Goal: Task Accomplishment & Management: Use online tool/utility

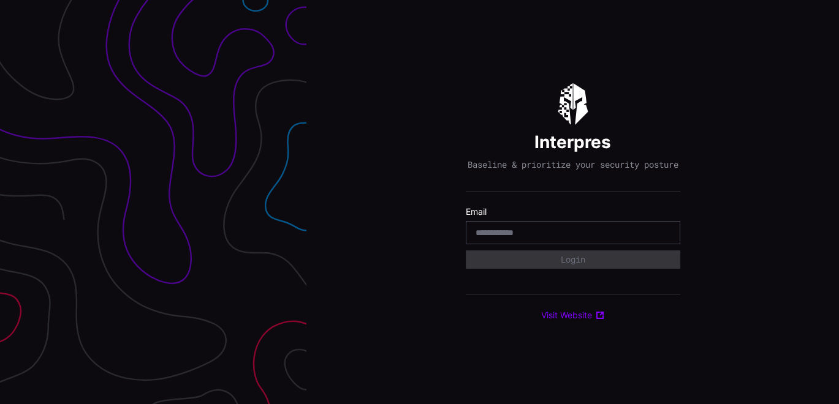
click at [567, 238] on input "email" at bounding box center [572, 232] width 195 height 11
type input "**********"
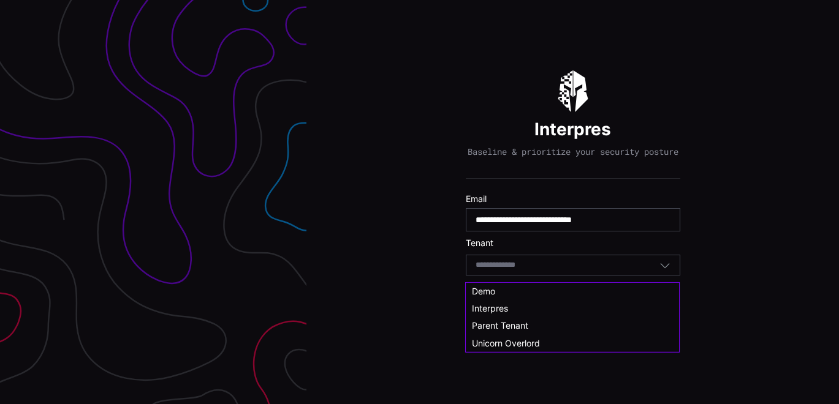
click at [528, 271] on input at bounding box center [506, 265] width 63 height 10
click at [496, 284] on div "Demo" at bounding box center [572, 290] width 213 height 17
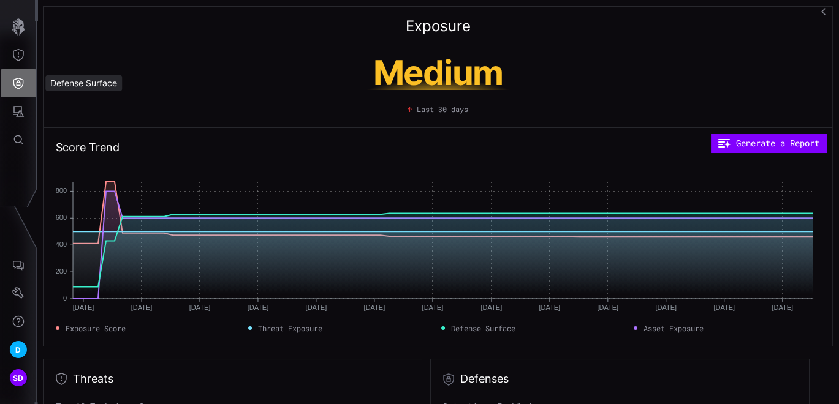
click at [20, 77] on icon "Defense Surface" at bounding box center [18, 83] width 12 height 12
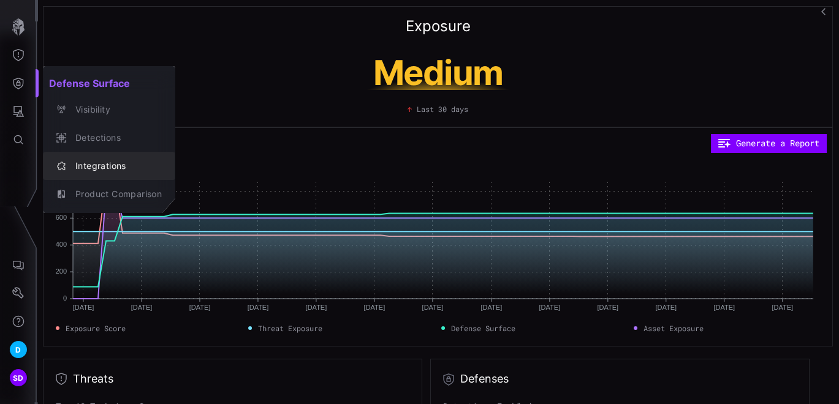
click at [92, 159] on div "Integrations" at bounding box center [115, 166] width 92 height 15
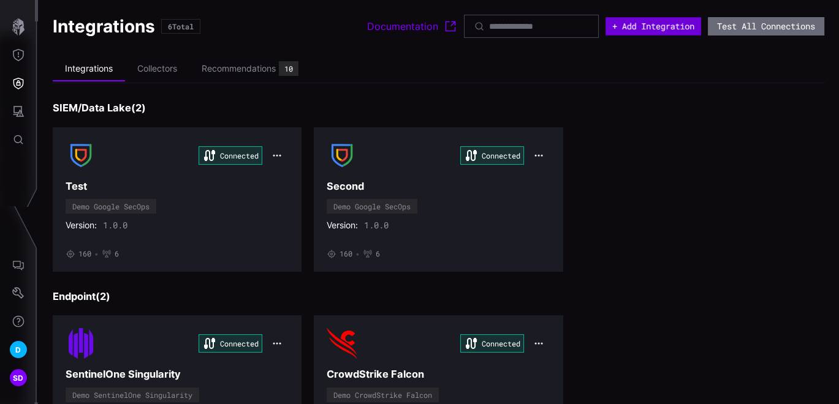
click at [652, 23] on button "+ Add Integration" at bounding box center [653, 26] width 96 height 18
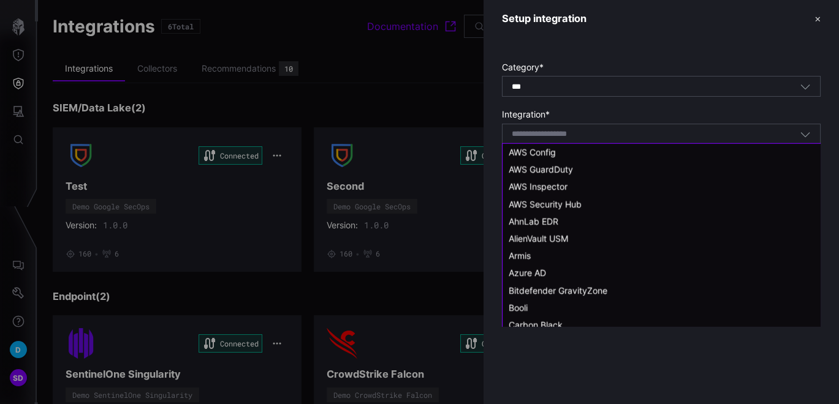
click at [595, 136] on input at bounding box center [554, 134] width 87 height 10
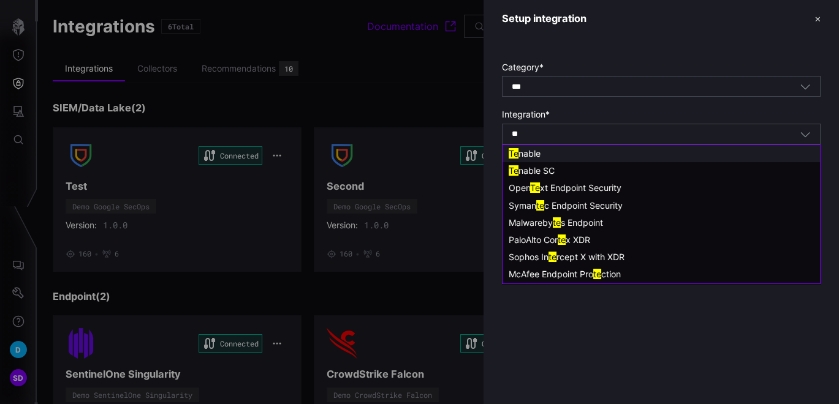
type input "*"
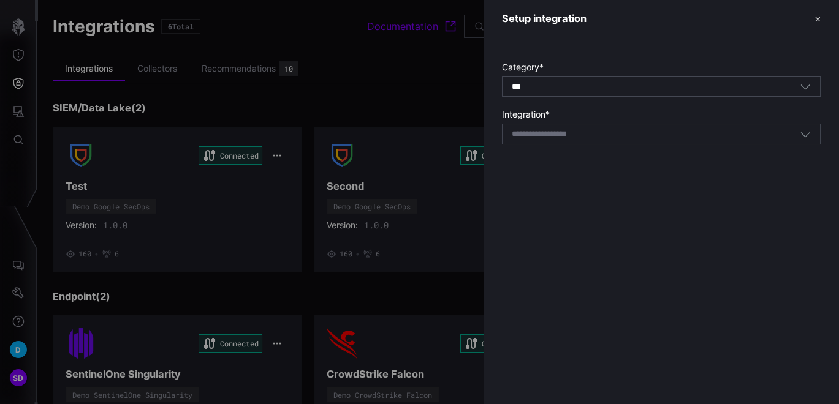
click at [383, 83] on div at bounding box center [419, 202] width 839 height 404
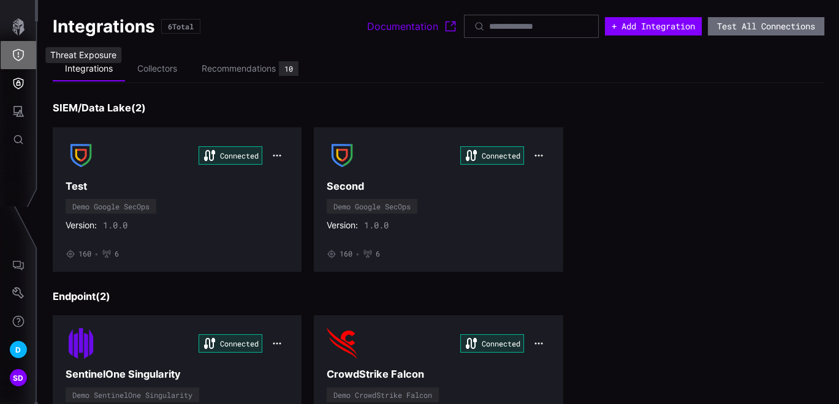
click at [21, 56] on icon "Threat Exposure" at bounding box center [18, 55] width 12 height 12
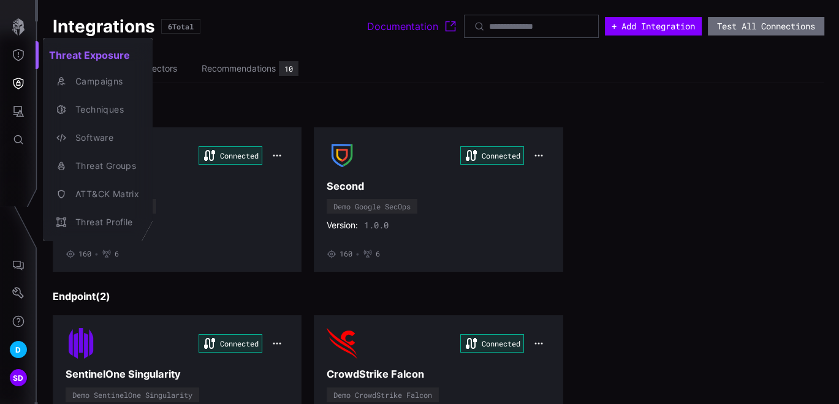
click at [17, 86] on div at bounding box center [419, 202] width 839 height 404
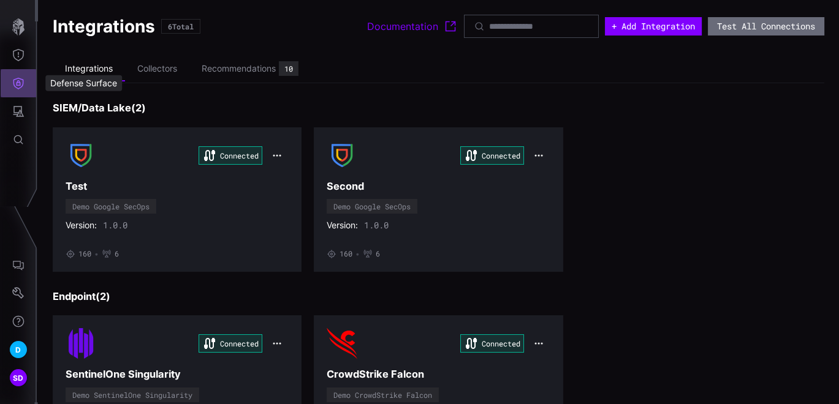
click at [15, 80] on icon "Defense Surface" at bounding box center [18, 83] width 12 height 12
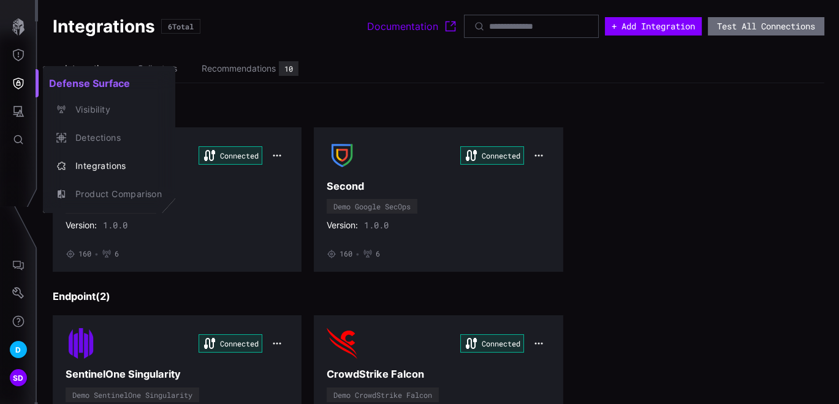
click at [13, 111] on div at bounding box center [419, 202] width 839 height 404
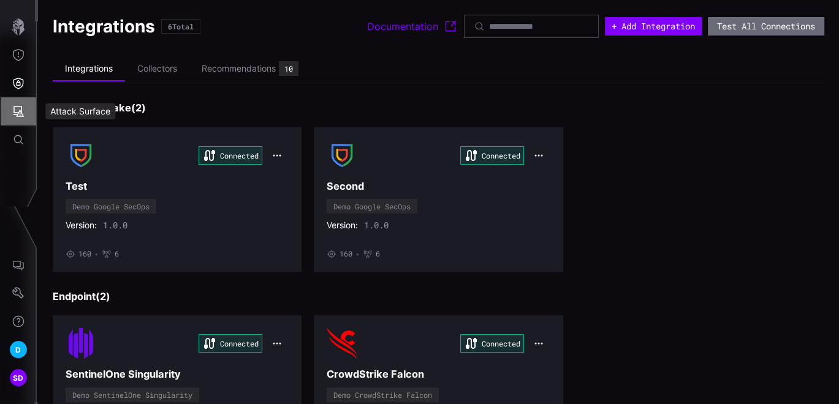
click at [13, 111] on icon "Attack Surface" at bounding box center [18, 111] width 12 height 12
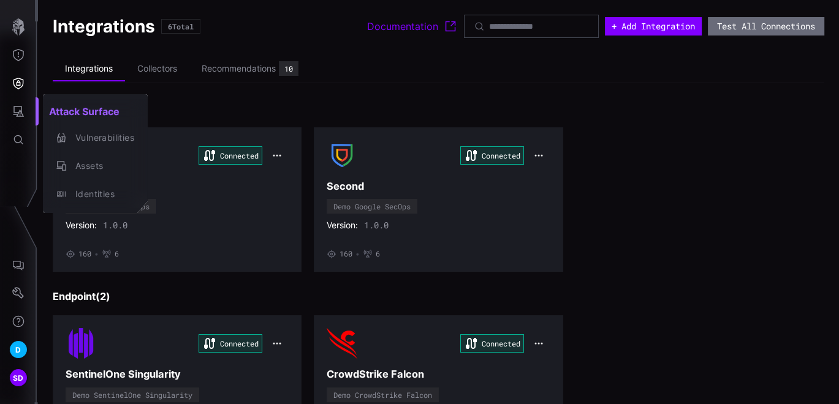
click at [663, 26] on div at bounding box center [419, 202] width 839 height 404
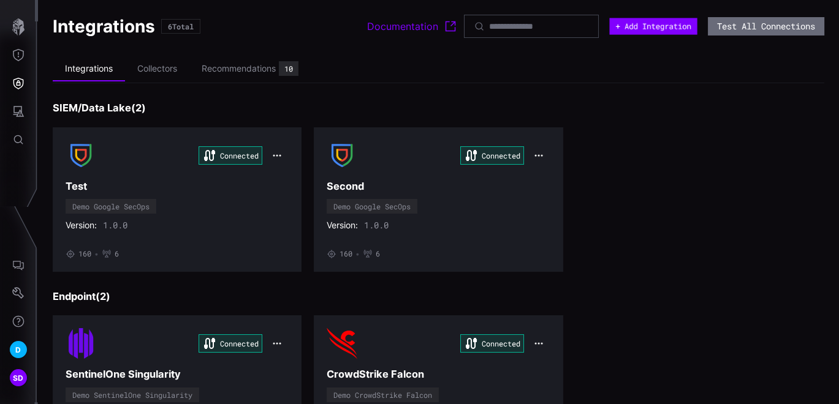
click at [663, 26] on button "+ Add Integration" at bounding box center [653, 26] width 88 height 17
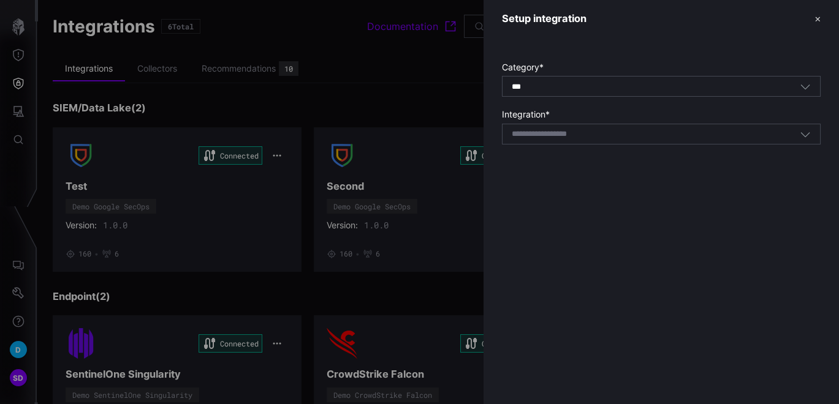
click at [635, 138] on div "Select integration" at bounding box center [655, 134] width 288 height 11
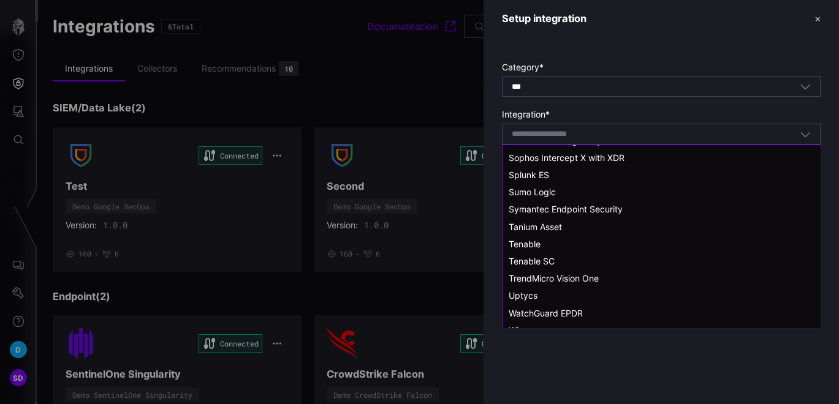
scroll to position [1008, 0]
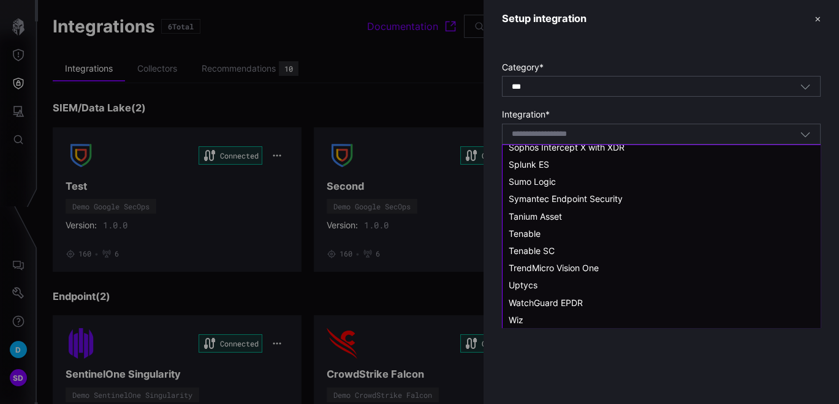
click at [685, 130] on div "Select integration" at bounding box center [655, 134] width 288 height 11
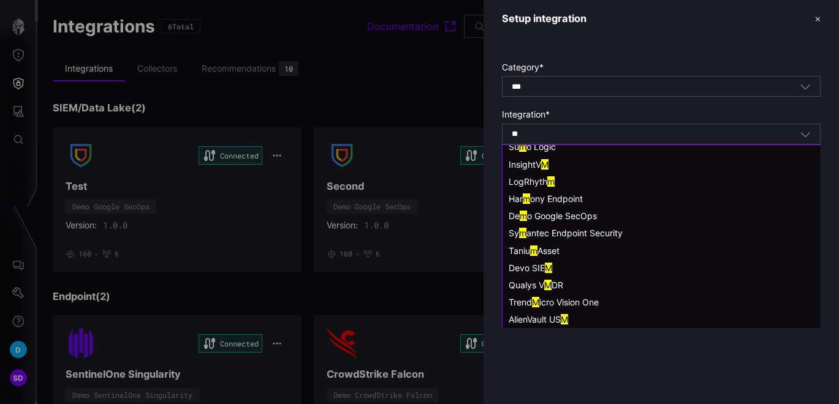
scroll to position [0, 0]
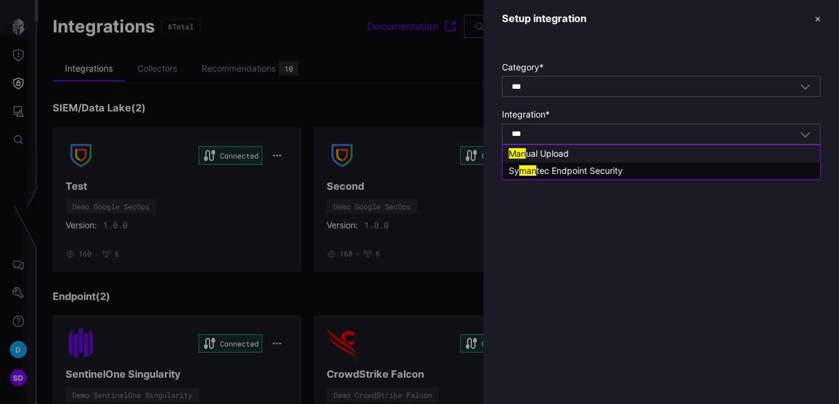
click at [535, 154] on span "ual Upload" at bounding box center [547, 153] width 43 height 10
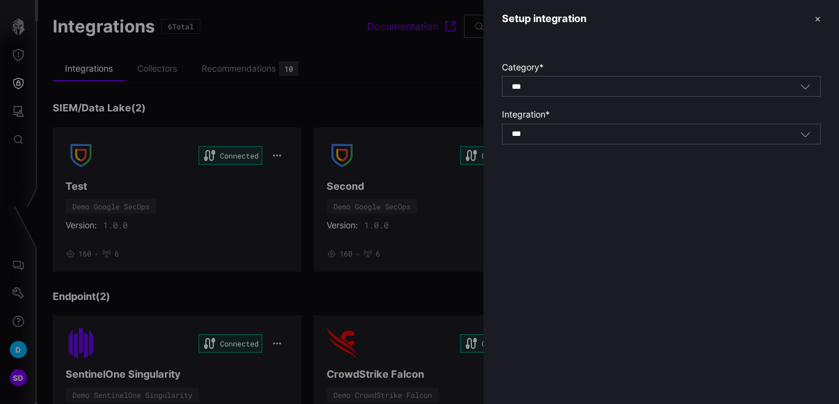
type input "**********"
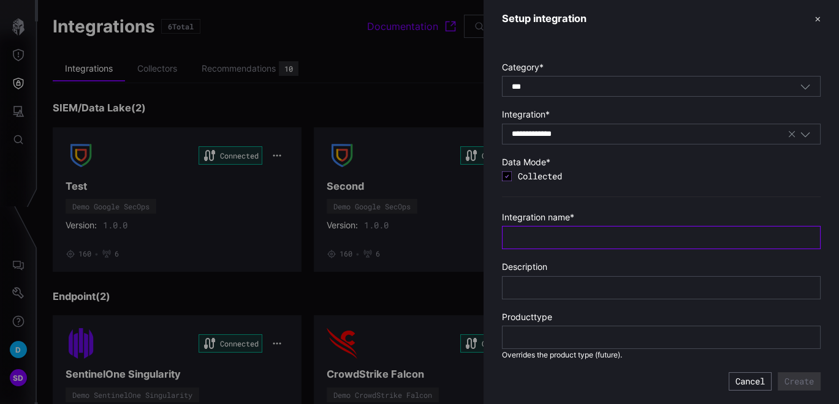
click at [543, 234] on input "text" at bounding box center [660, 237] width 299 height 11
type input "**********"
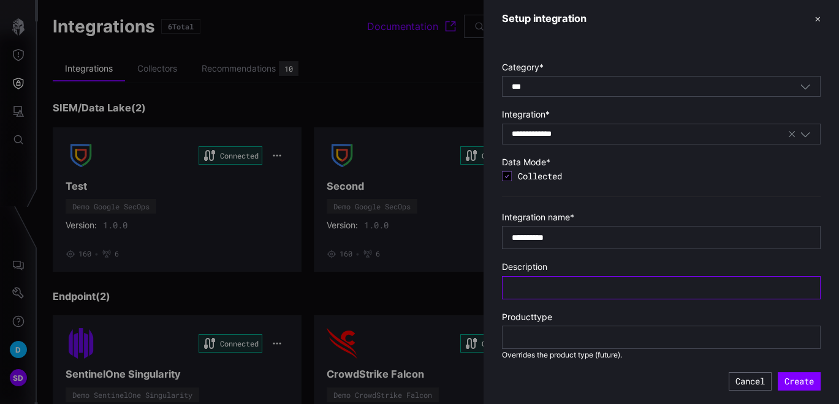
click at [589, 284] on input "text" at bounding box center [660, 287] width 299 height 11
click at [798, 384] on button "Create" at bounding box center [799, 382] width 39 height 17
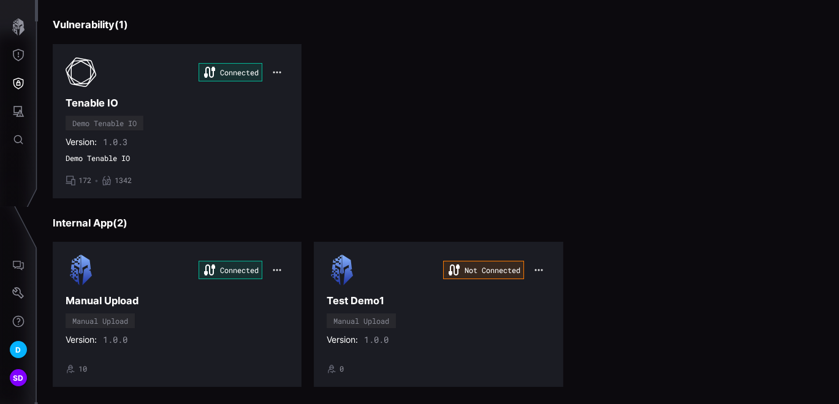
scroll to position [481, 0]
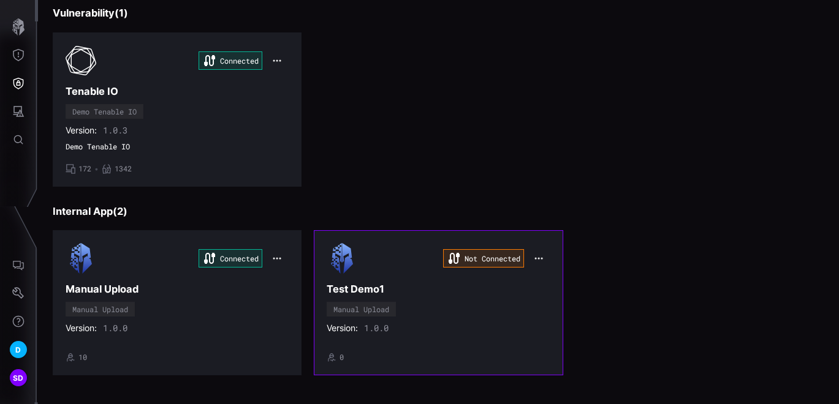
click at [428, 325] on div "Version: 1.0.0" at bounding box center [437, 328] width 223 height 11
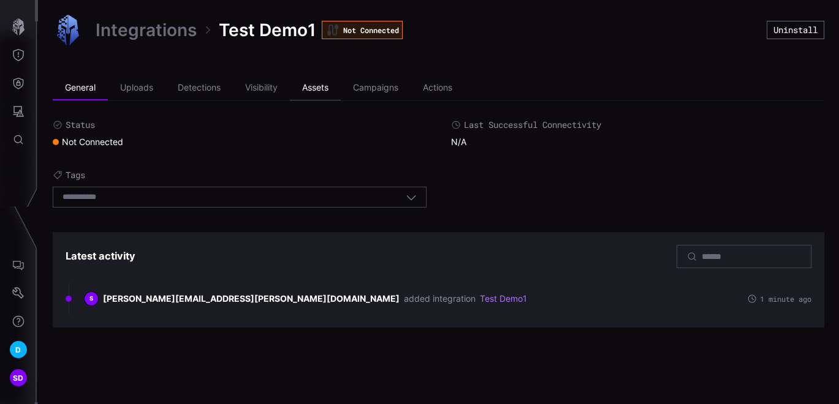
click at [317, 87] on li "Assets" at bounding box center [315, 88] width 51 height 25
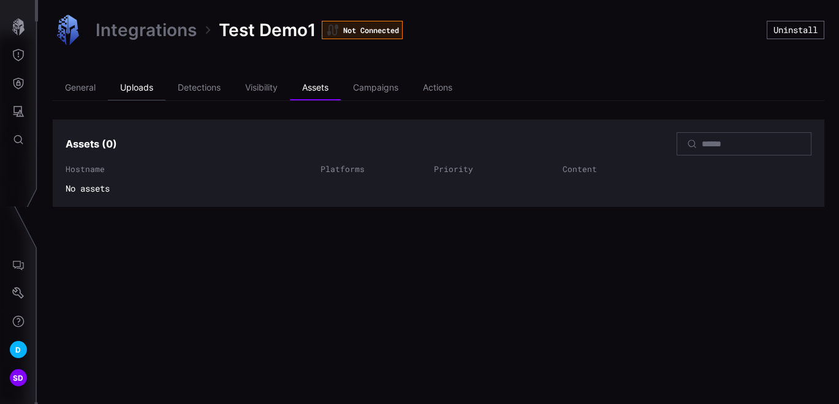
click at [143, 85] on li "Uploads" at bounding box center [137, 88] width 58 height 25
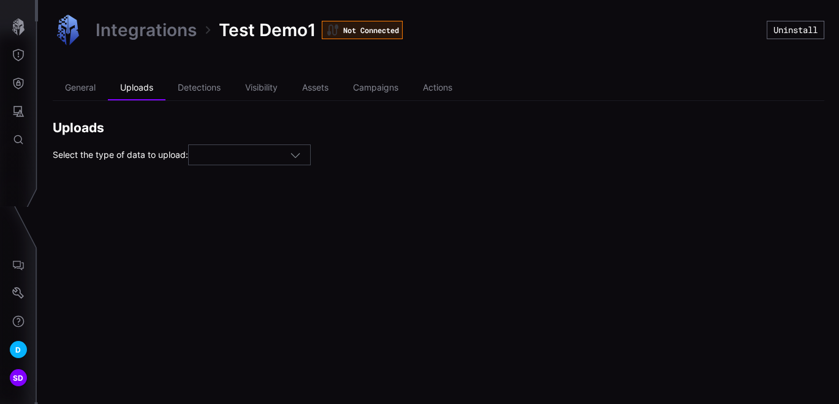
click at [290, 155] on div at bounding box center [244, 155] width 92 height 11
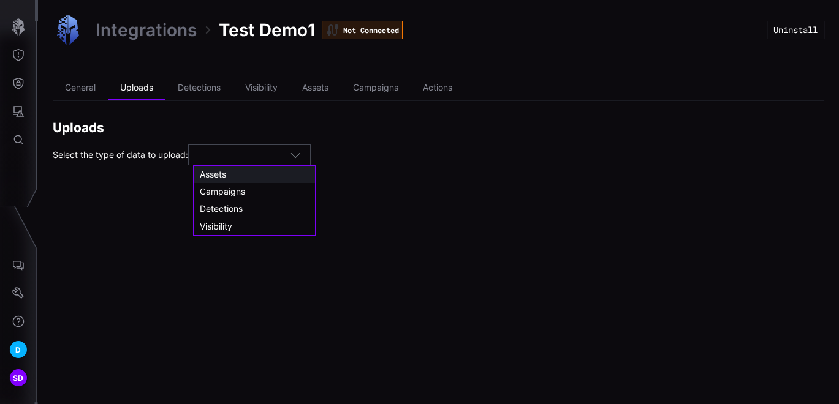
click at [215, 175] on span "Assets" at bounding box center [213, 174] width 26 height 10
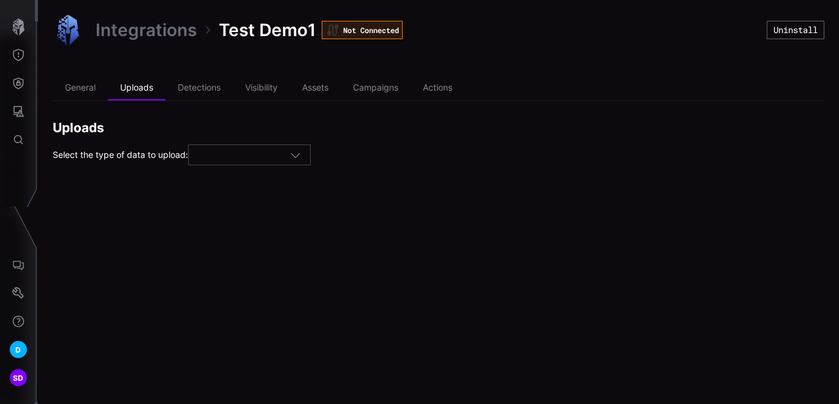
type input "******"
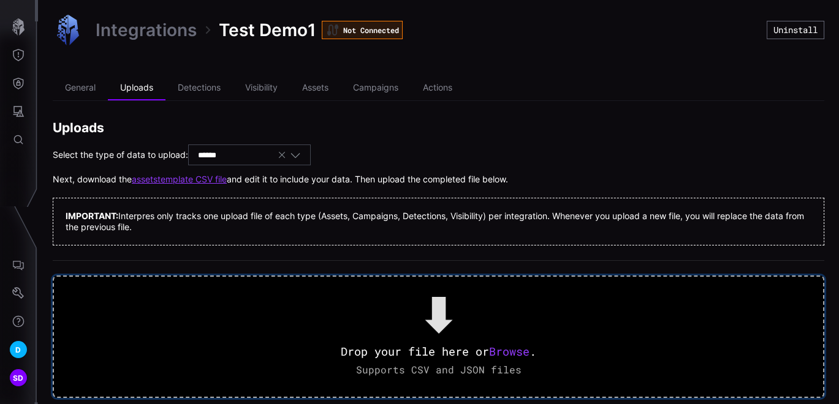
click at [510, 352] on span "Browse" at bounding box center [509, 351] width 40 height 15
click at [504, 347] on span "Browse" at bounding box center [509, 351] width 40 height 15
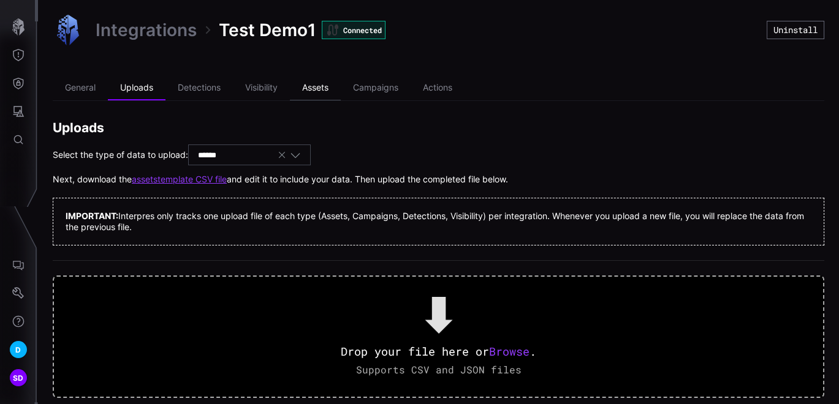
click at [319, 87] on li "Assets" at bounding box center [315, 88] width 51 height 25
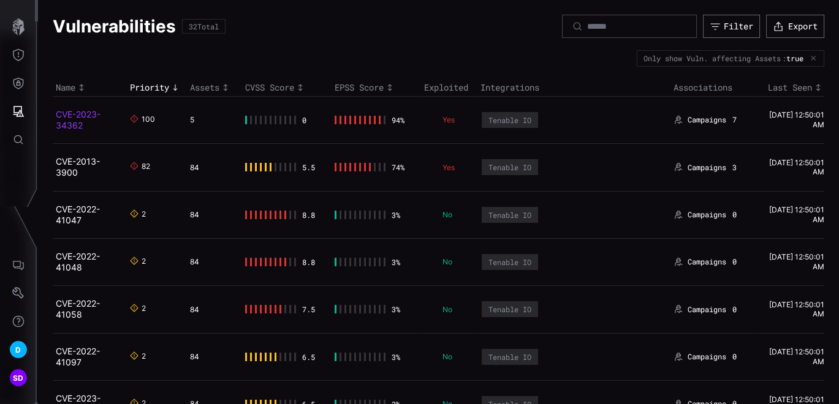
click at [76, 112] on link "CVE-2023-34362" at bounding box center [78, 119] width 45 height 21
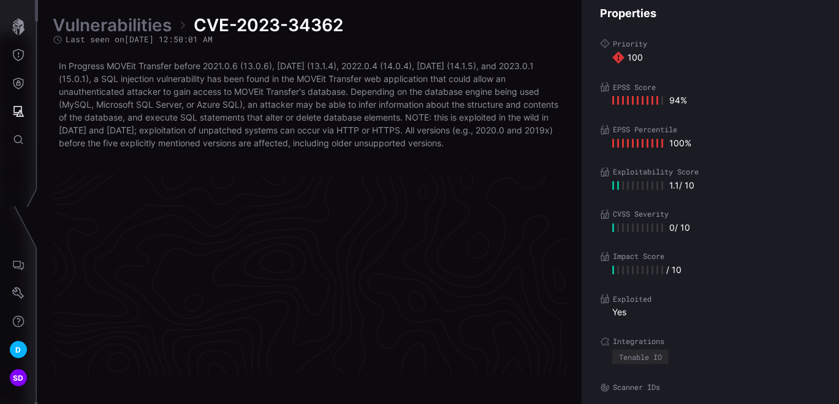
scroll to position [2662, 666]
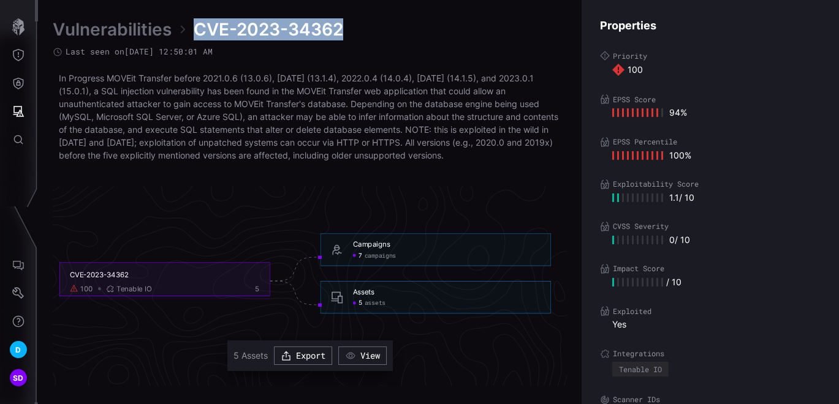
drag, startPoint x: 362, startPoint y: 25, endPoint x: 197, endPoint y: 31, distance: 164.9
click at [197, 31] on div "Vulnerabilities CVE-2023-34362" at bounding box center [310, 29] width 514 height 22
copy span "CVE-2023-34362"
click at [22, 79] on icon "Defense Surface" at bounding box center [18, 84] width 10 height 12
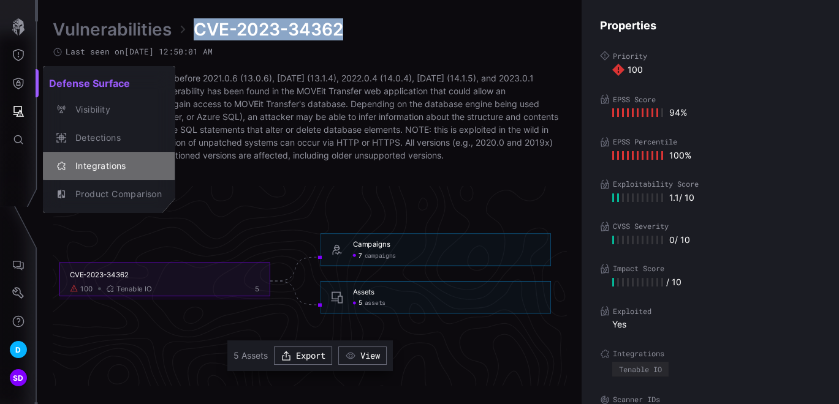
click at [104, 162] on div "Integrations" at bounding box center [115, 166] width 92 height 15
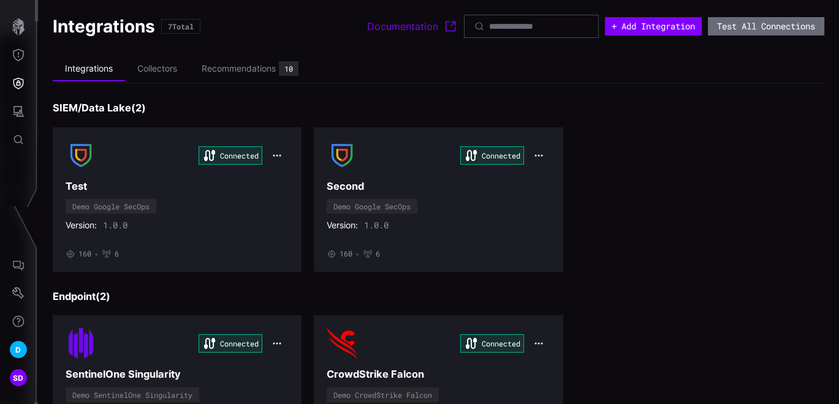
click at [779, 293] on h3 "Endpoint ( 2 )" at bounding box center [438, 296] width 771 height 13
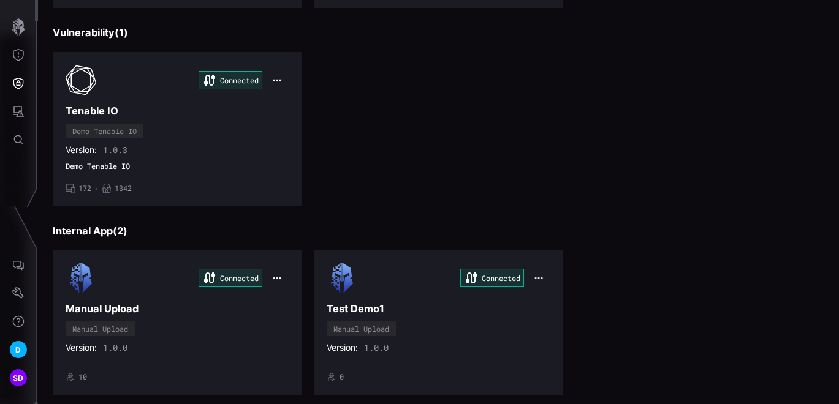
scroll to position [481, 0]
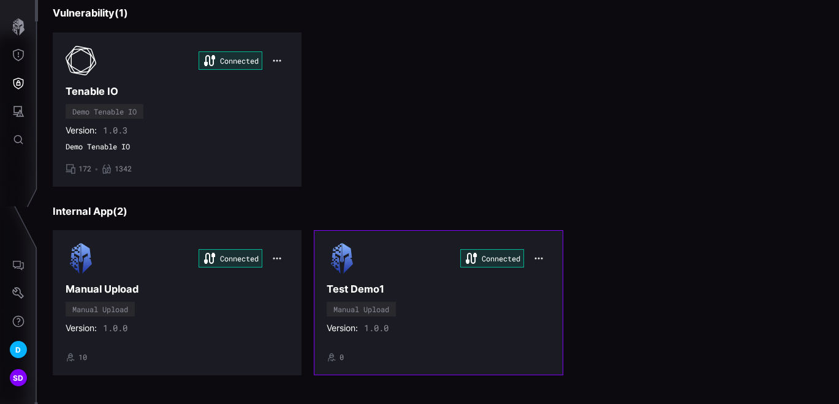
click at [449, 285] on h3 "Test Demo1" at bounding box center [437, 289] width 223 height 13
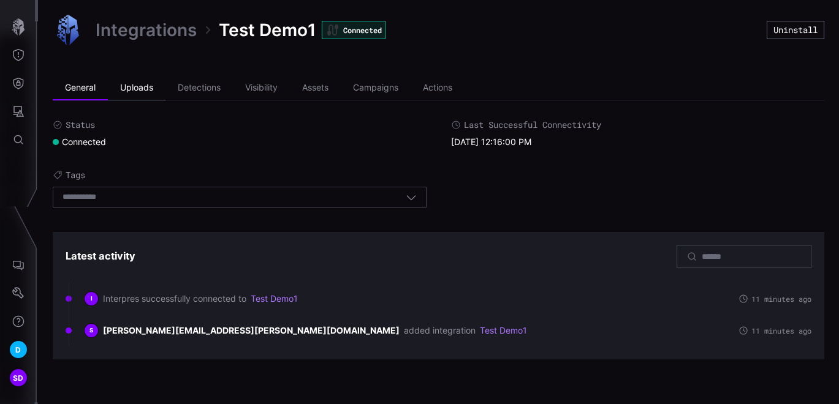
click at [137, 89] on li "Uploads" at bounding box center [137, 88] width 58 height 25
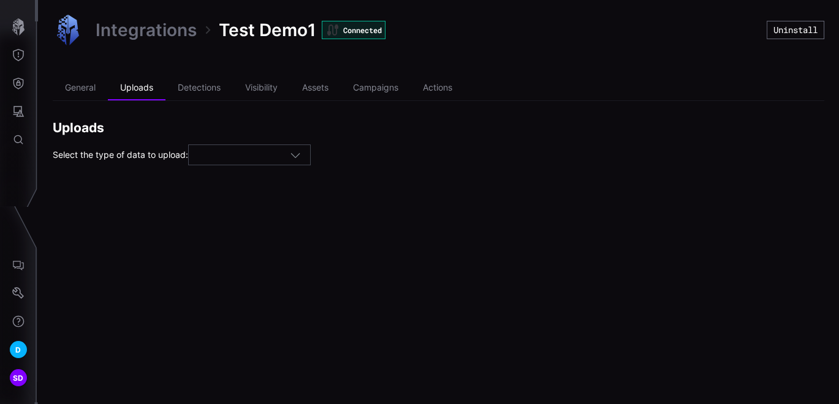
click at [306, 148] on div at bounding box center [249, 155] width 123 height 21
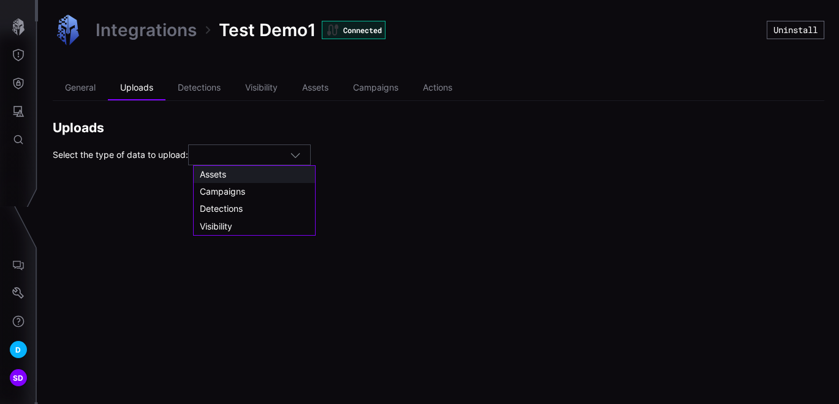
click at [225, 169] on span "Assets" at bounding box center [213, 174] width 26 height 10
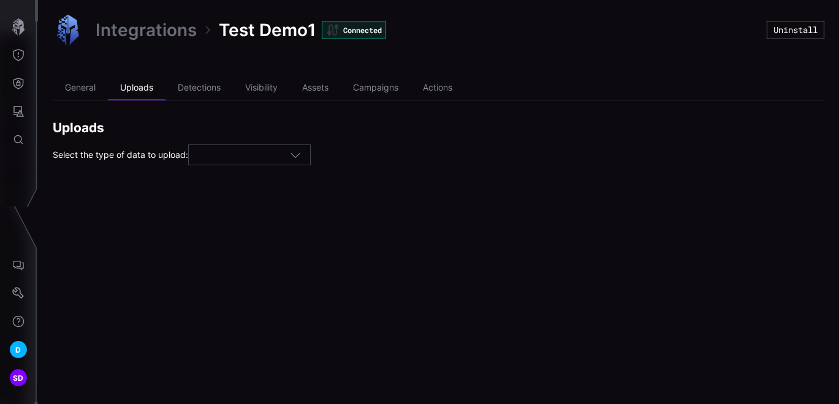
type input "******"
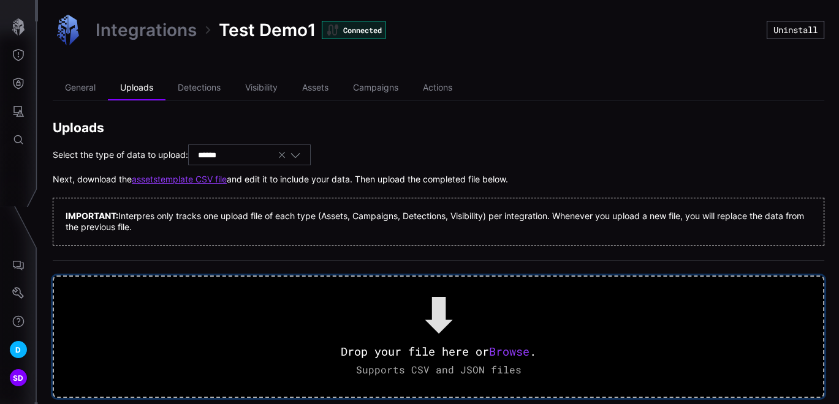
click at [516, 353] on span "Browse" at bounding box center [509, 351] width 40 height 15
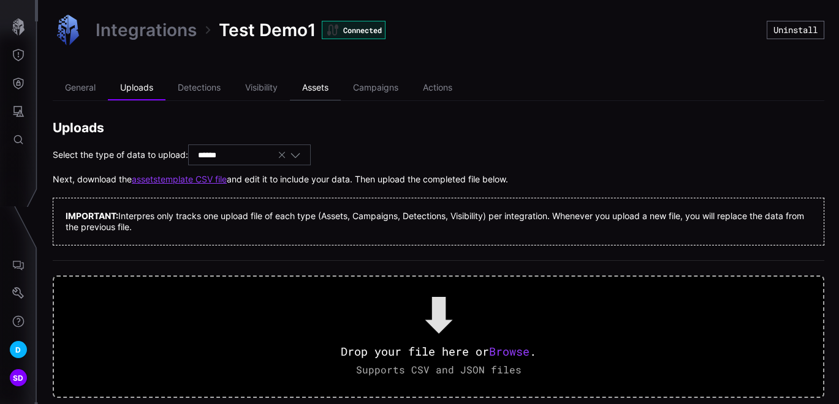
click at [314, 87] on li "Assets" at bounding box center [315, 88] width 51 height 25
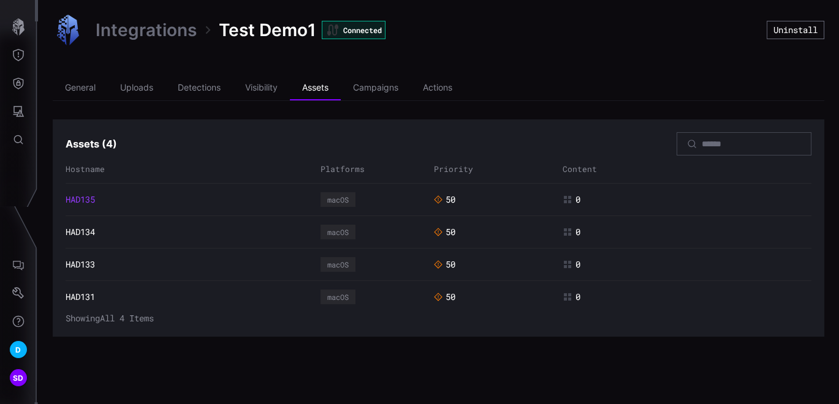
click at [74, 197] on link "HAD135" at bounding box center [80, 199] width 29 height 11
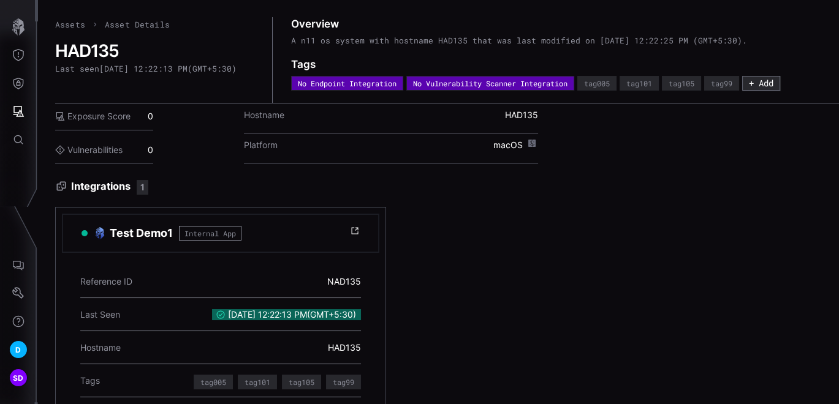
drag, startPoint x: 831, startPoint y: 222, endPoint x: 828, endPoint y: 338, distance: 115.8
click at [828, 338] on div "Test Demo1 Internal App Reference ID NAD135 Last Seen 10/8/2025, 12:22:13 PM ( …" at bounding box center [446, 381] width 783 height 348
click at [119, 26] on span "Asset Details" at bounding box center [137, 24] width 65 height 11
click at [74, 23] on link "Assets" at bounding box center [70, 24] width 30 height 11
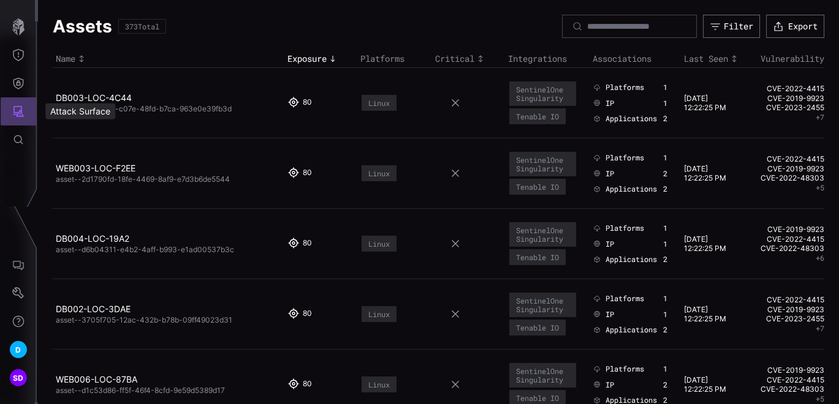
click at [15, 104] on button "Attack Surface" at bounding box center [19, 111] width 36 height 28
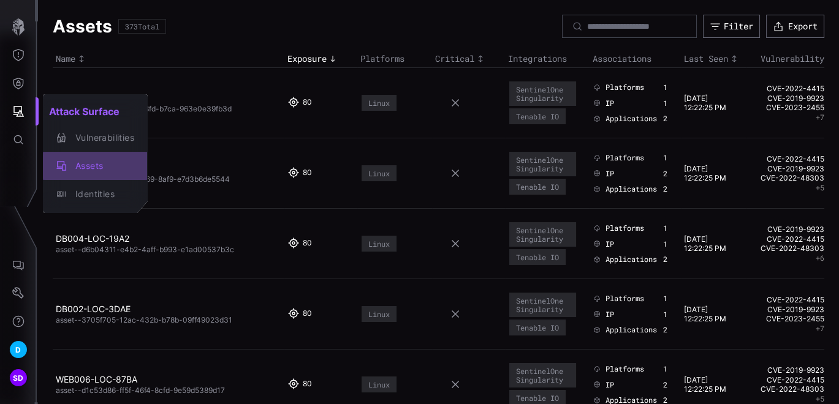
click at [82, 159] on div "Assets" at bounding box center [101, 166] width 65 height 15
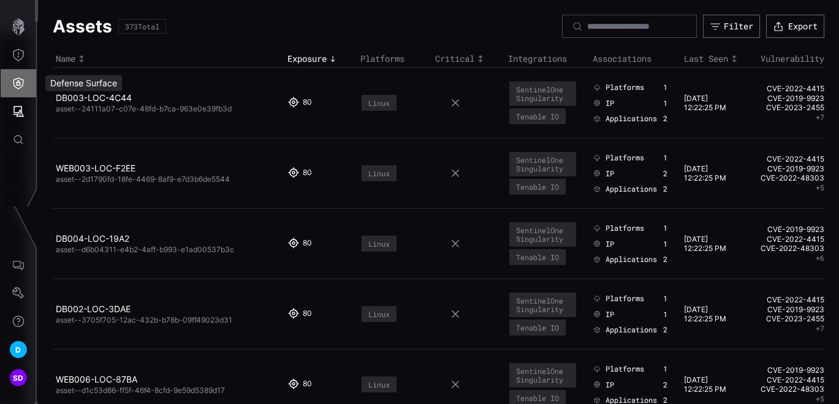
click at [19, 81] on icon "Defense Surface" at bounding box center [18, 84] width 10 height 12
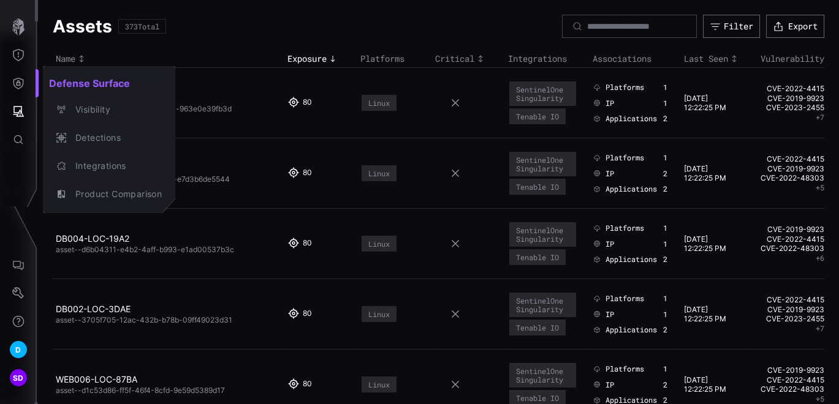
click at [20, 111] on div at bounding box center [419, 202] width 839 height 404
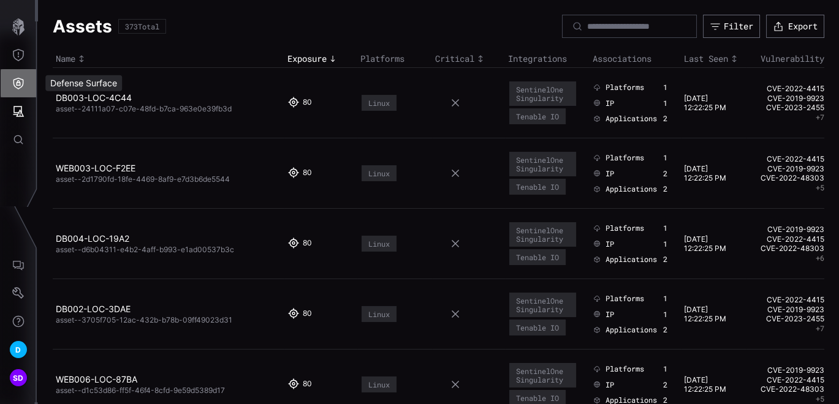
click at [21, 87] on icon "Defense Surface" at bounding box center [18, 84] width 10 height 12
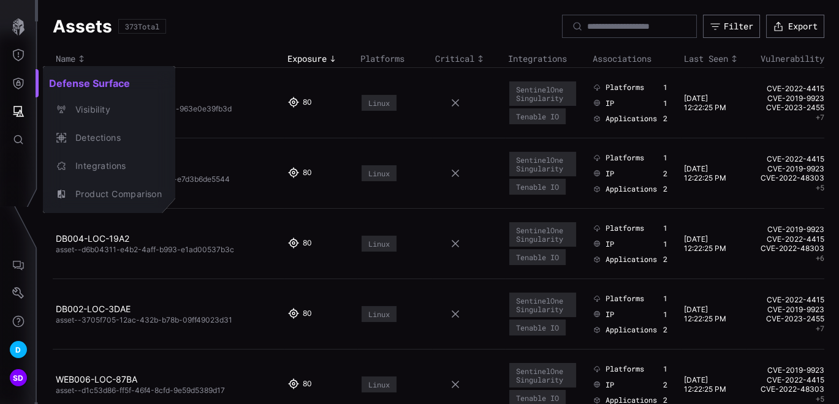
click at [18, 105] on div at bounding box center [419, 202] width 839 height 404
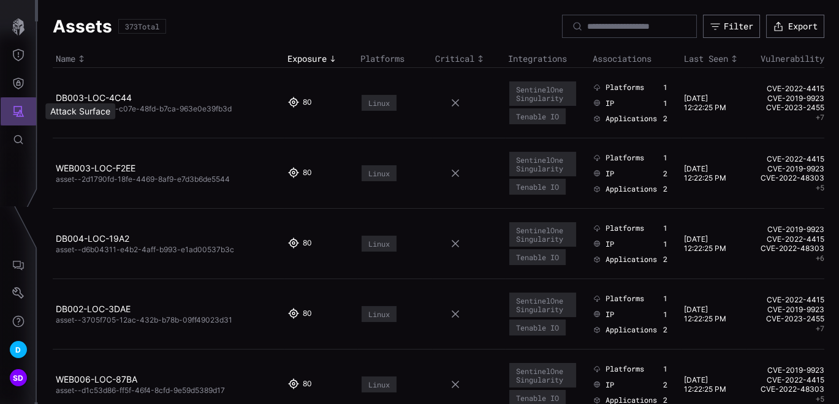
click at [19, 108] on icon "Attack Surface" at bounding box center [18, 111] width 12 height 12
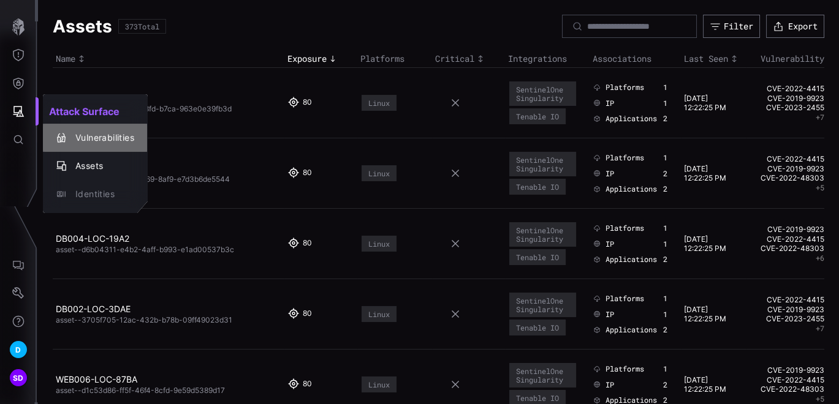
click at [98, 132] on div "Vulnerabilities" at bounding box center [101, 137] width 65 height 15
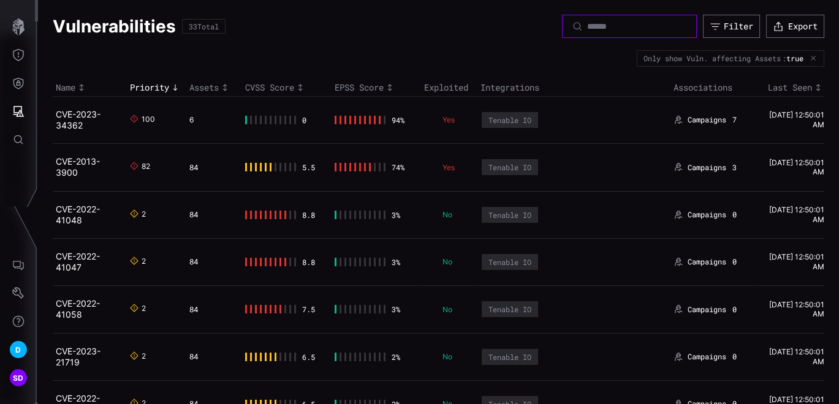
click at [600, 26] on input at bounding box center [630, 26] width 86 height 11
paste input "**********"
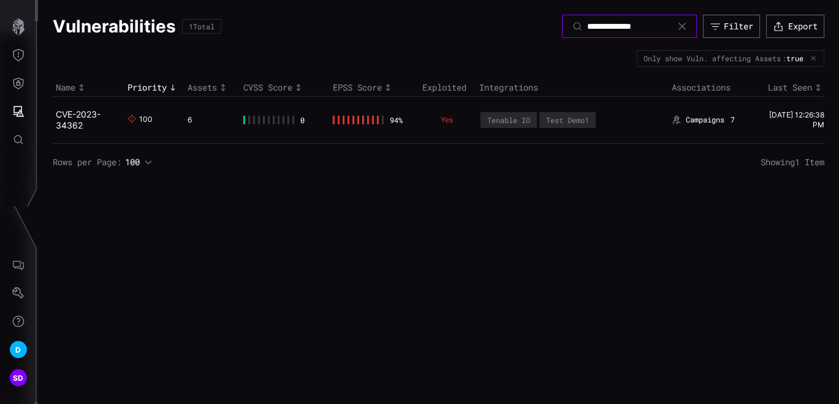
type input "**********"
click at [723, 27] on div "Filter" at bounding box center [737, 26] width 29 height 11
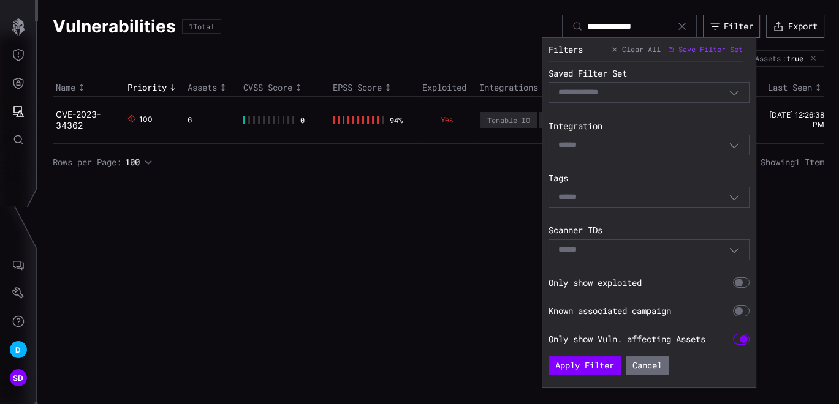
click at [728, 193] on icon "button" at bounding box center [733, 197] width 11 height 11
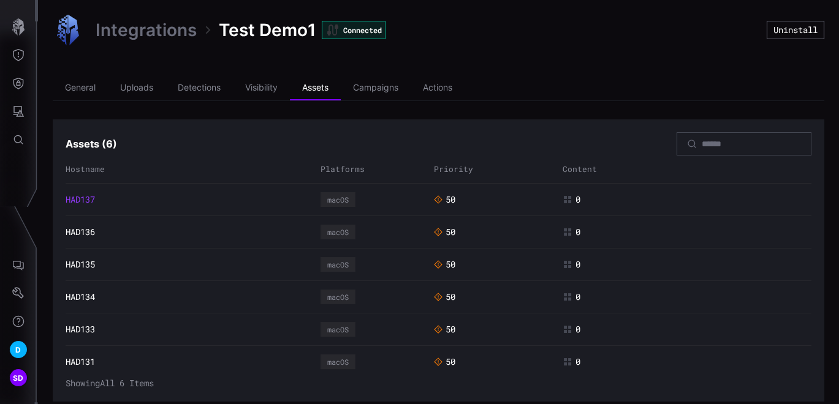
click at [87, 198] on link "HAD137" at bounding box center [80, 199] width 29 height 11
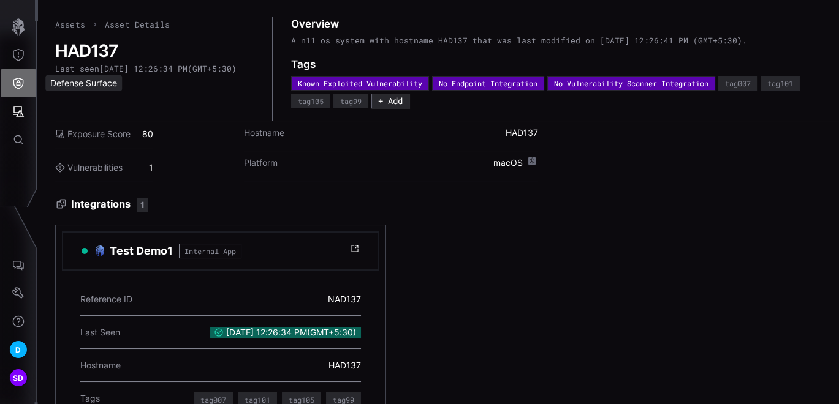
click at [18, 86] on icon "Defense Surface" at bounding box center [18, 83] width 12 height 12
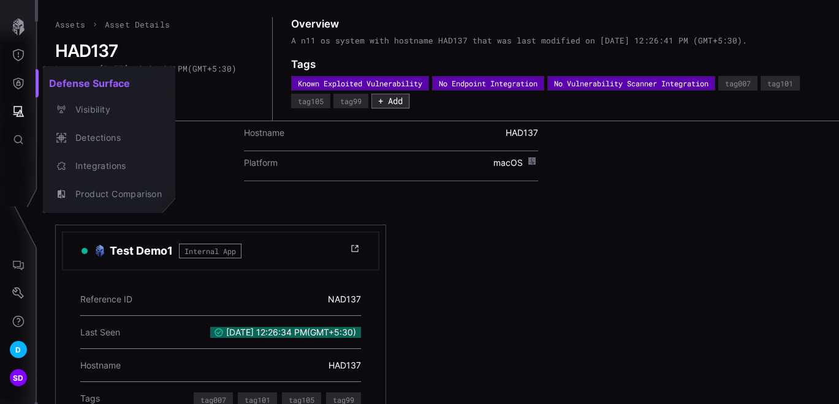
click at [18, 105] on div at bounding box center [419, 202] width 839 height 404
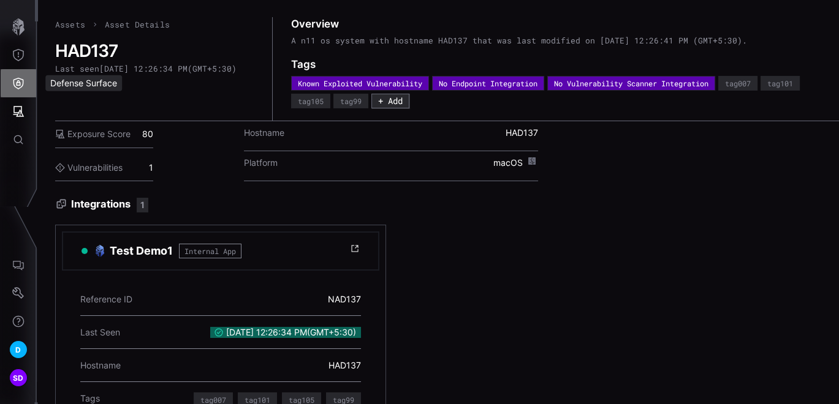
click at [18, 86] on icon "Defense Surface" at bounding box center [18, 83] width 12 height 12
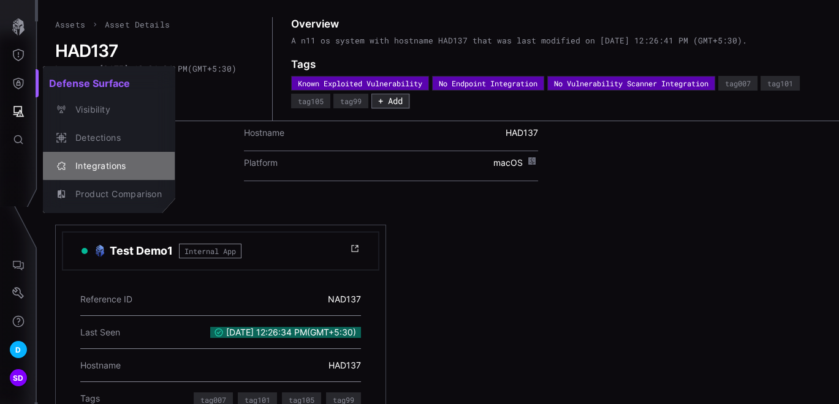
click at [83, 160] on div "Integrations" at bounding box center [115, 166] width 92 height 15
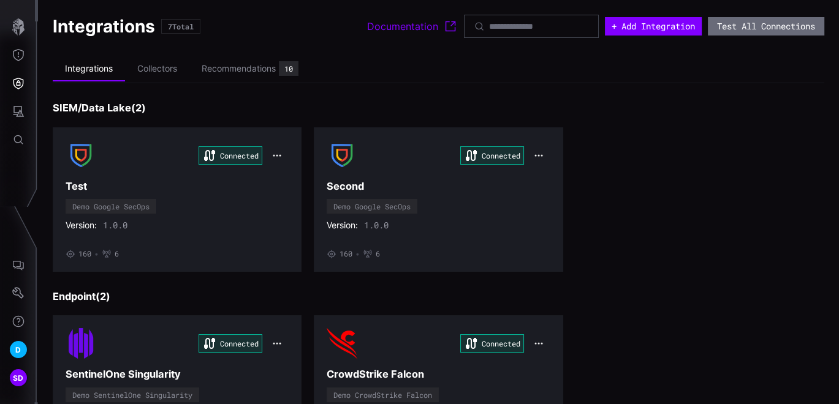
click at [621, 290] on h3 "Endpoint ( 2 )" at bounding box center [438, 296] width 771 height 13
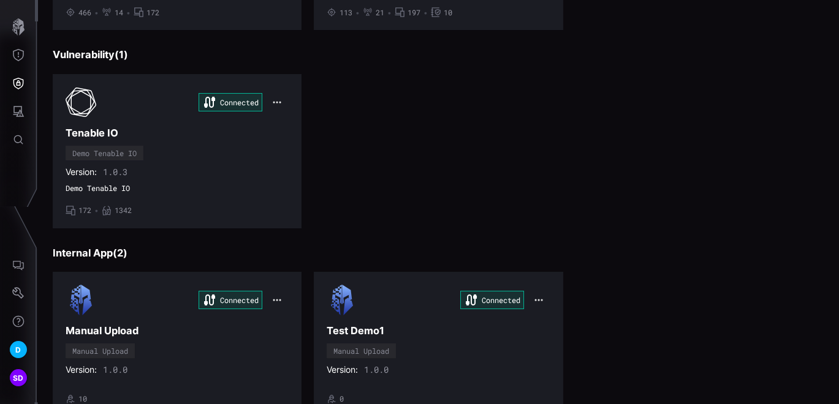
scroll to position [481, 0]
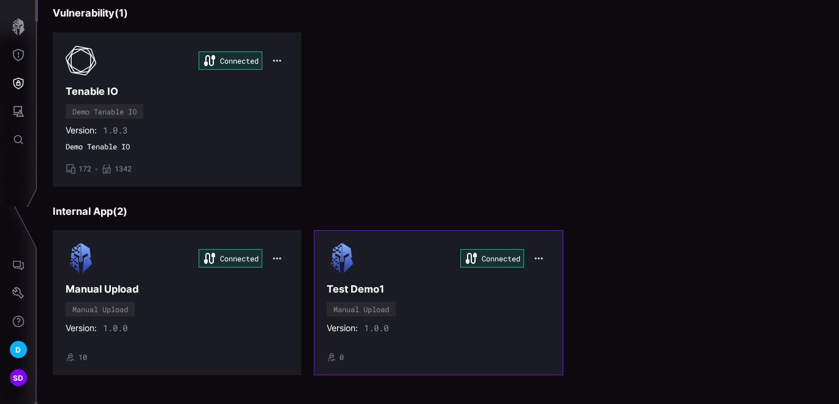
click at [399, 319] on div "Connected Test Demo1 Manual Upload Version: 1.0.0 • 0" at bounding box center [437, 302] width 223 height 119
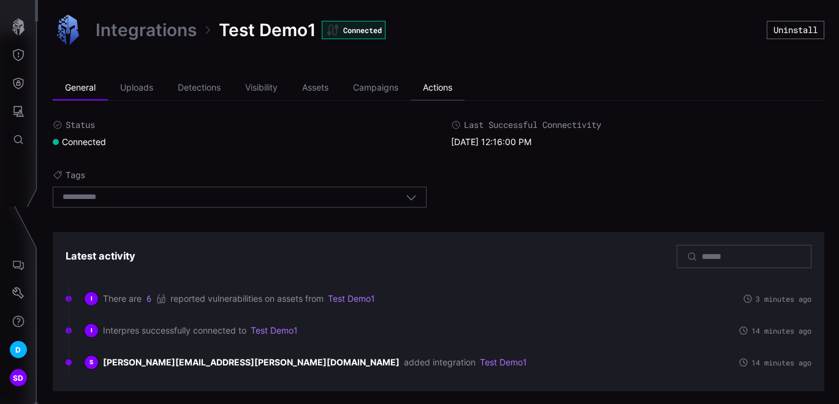
click at [447, 92] on li "Actions" at bounding box center [437, 88] width 54 height 25
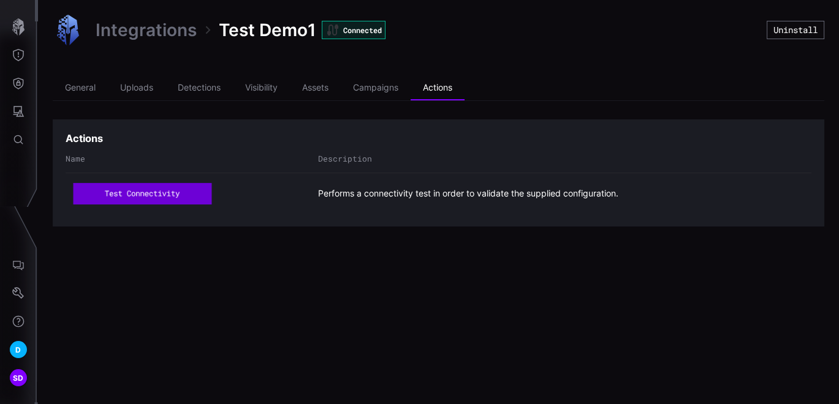
click at [126, 194] on button "test connectivity" at bounding box center [143, 193] width 138 height 21
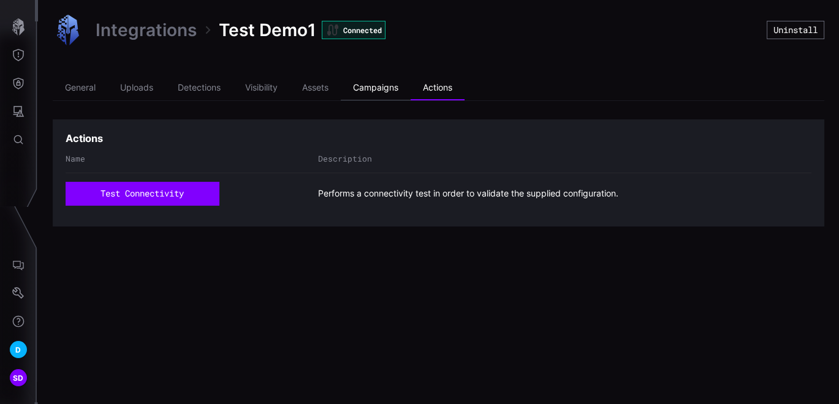
click at [368, 81] on li "Campaigns" at bounding box center [376, 88] width 70 height 25
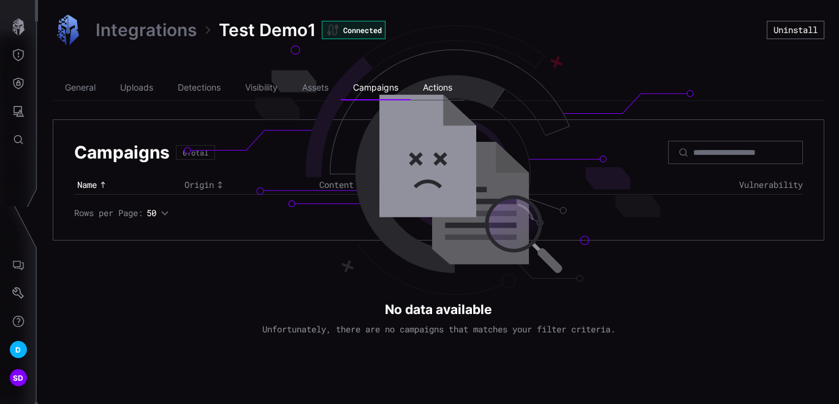
click at [440, 81] on li "Actions" at bounding box center [437, 88] width 54 height 25
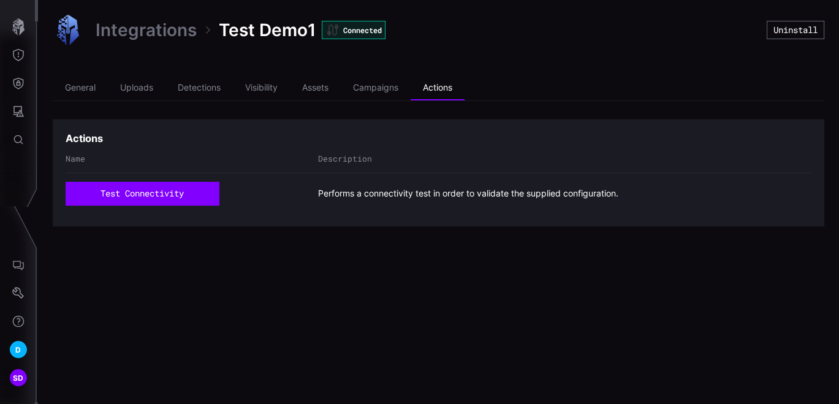
click at [149, 25] on link "Integrations" at bounding box center [146, 30] width 101 height 22
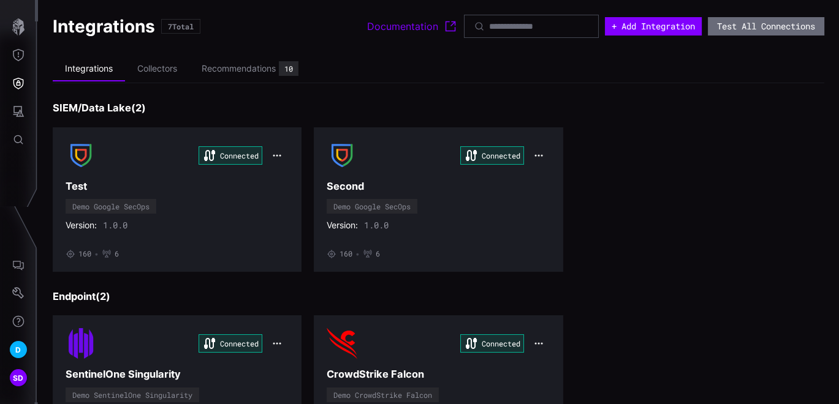
click at [657, 265] on div "Connected Test Demo Google SecOps Version: 1.0.0 • 160 • 6 Connected Second Dem…" at bounding box center [438, 199] width 771 height 145
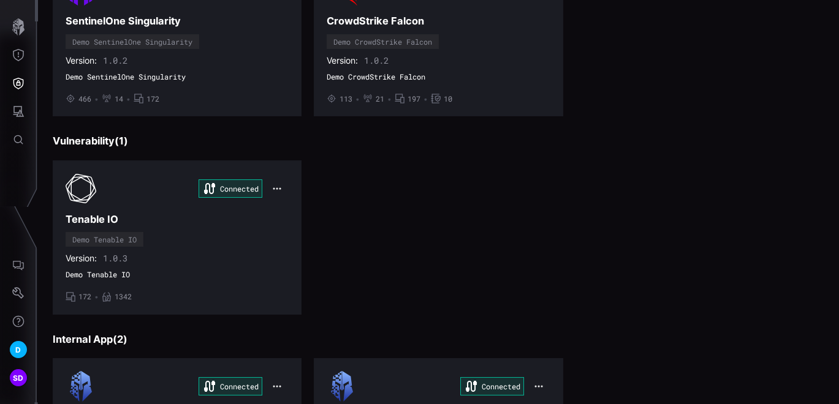
scroll to position [381, 0]
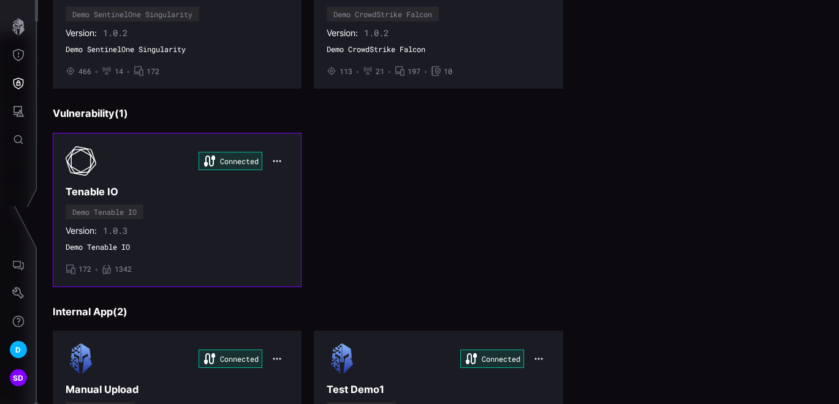
click at [189, 195] on h3 "Tenable IO" at bounding box center [177, 192] width 223 height 13
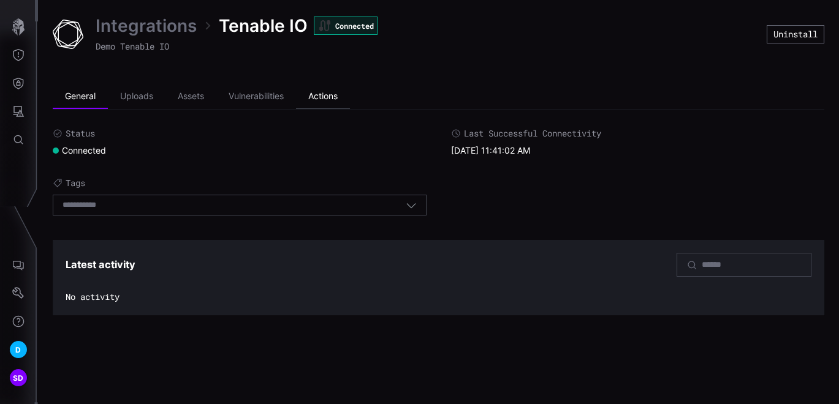
click at [342, 101] on li "Actions" at bounding box center [323, 97] width 54 height 25
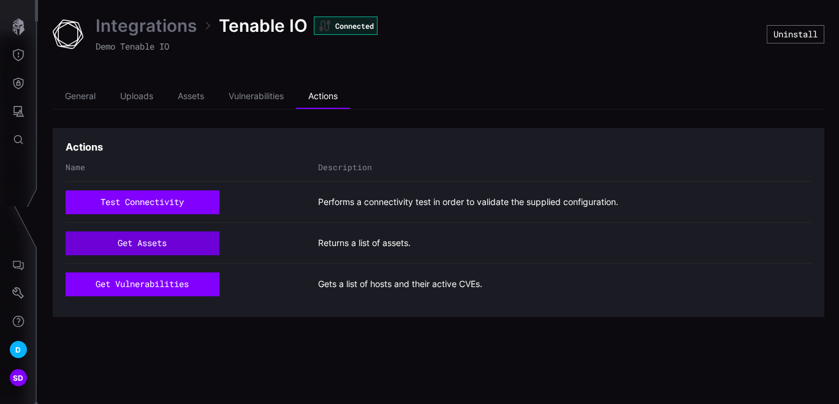
click at [134, 243] on button "get assets" at bounding box center [142, 243] width 153 height 23
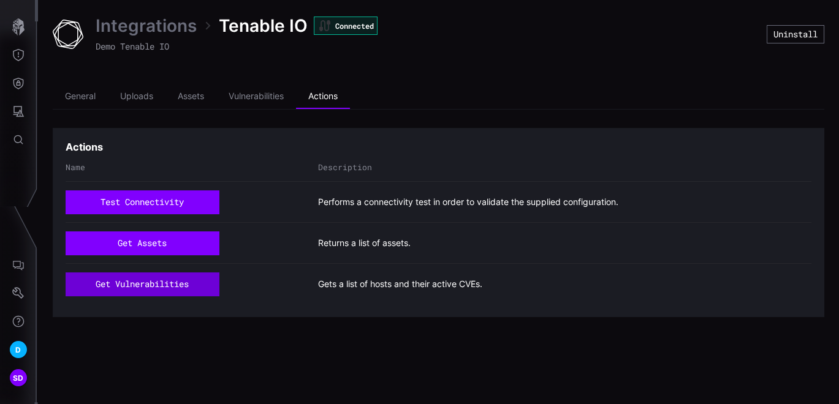
click at [151, 287] on button "get vulnerabilities" at bounding box center [142, 284] width 153 height 23
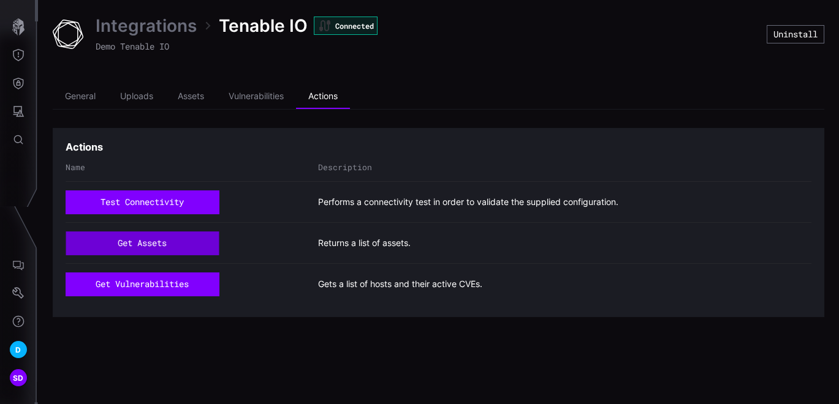
click at [141, 245] on button "get assets" at bounding box center [142, 243] width 153 height 23
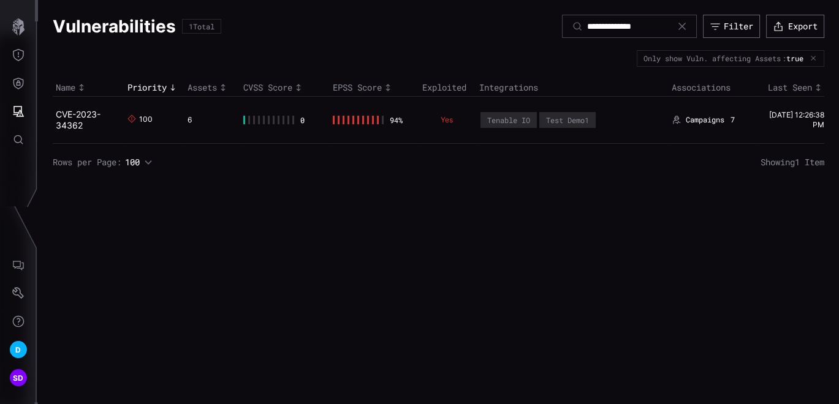
click at [680, 25] on icon at bounding box center [682, 26] width 10 height 10
